Goal: Find specific page/section: Find specific page/section

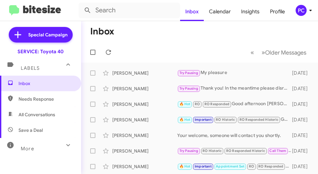
click at [191, 38] on mat-toolbar-row "Inbox" at bounding box center [199, 31] width 237 height 21
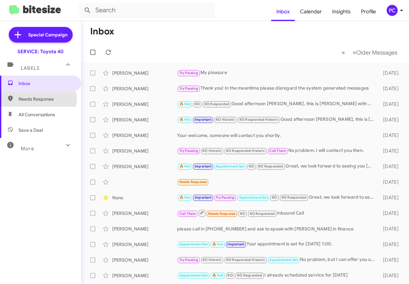
click at [35, 99] on span "Needs Response" at bounding box center [45, 99] width 55 height 6
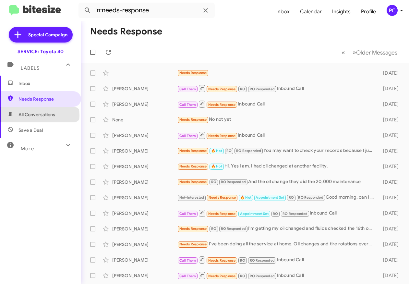
click at [39, 115] on span "All Conversations" at bounding box center [36, 114] width 37 height 6
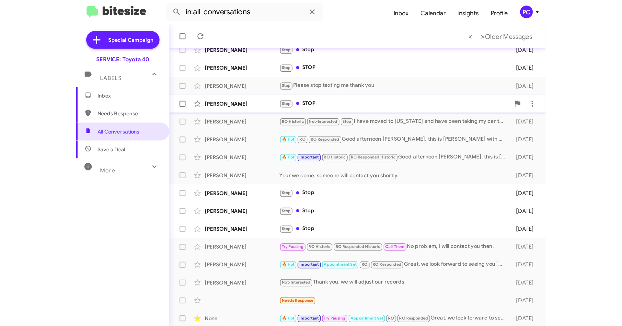
scroll to position [93, 0]
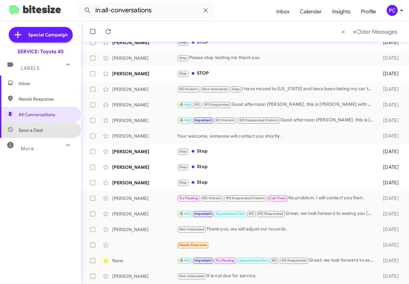
click at [41, 131] on span "Save a Deal" at bounding box center [30, 130] width 24 height 6
type input "in:not-interested"
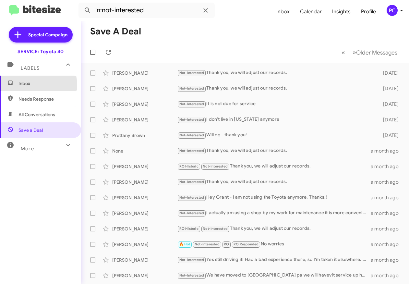
click at [30, 85] on span "Inbox" at bounding box center [45, 83] width 55 height 6
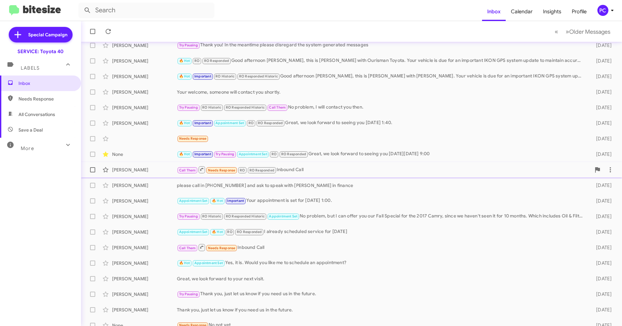
scroll to position [50, 0]
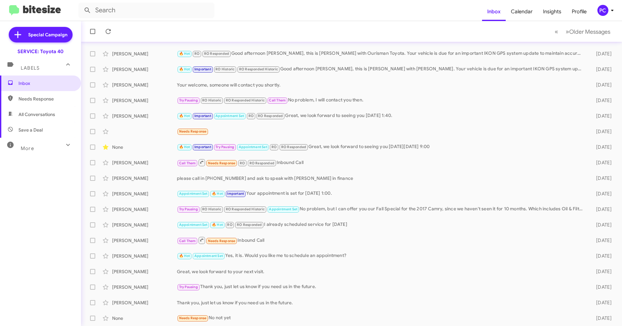
click at [48, 101] on span "Needs Response" at bounding box center [45, 99] width 55 height 6
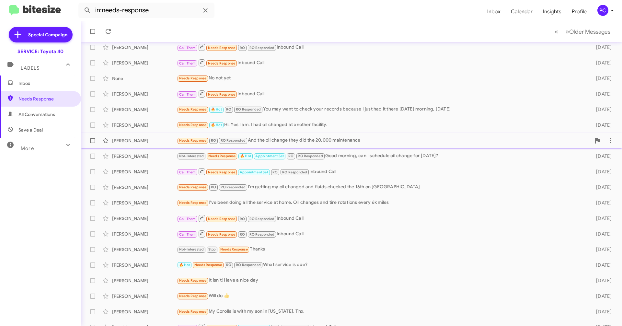
scroll to position [50, 0]
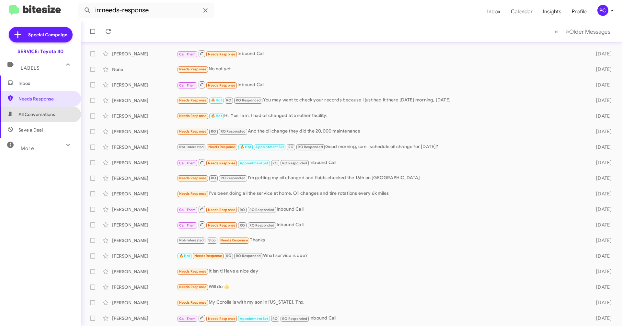
click at [46, 115] on span "All Conversations" at bounding box center [36, 114] width 37 height 6
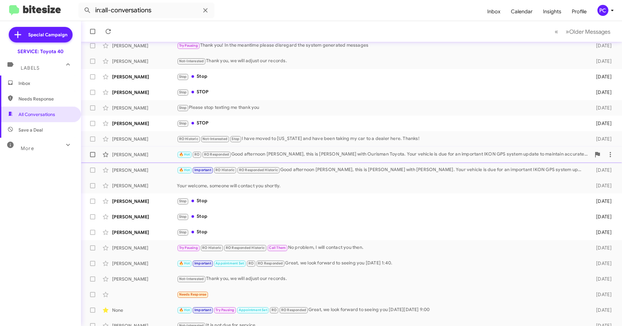
scroll to position [50, 0]
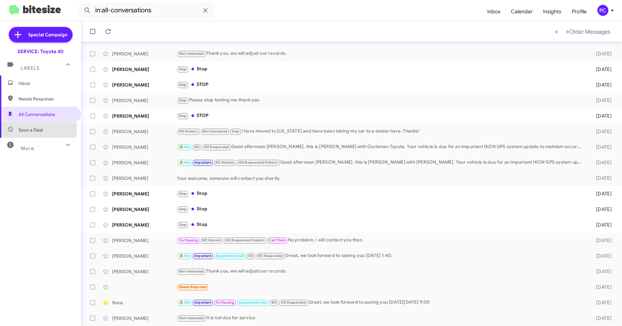
click at [32, 129] on span "Save a Deal" at bounding box center [30, 130] width 24 height 6
type input "in:not-interested"
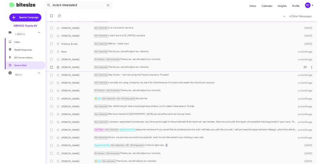
scroll to position [50, 0]
